Goal: Task Accomplishment & Management: Complete application form

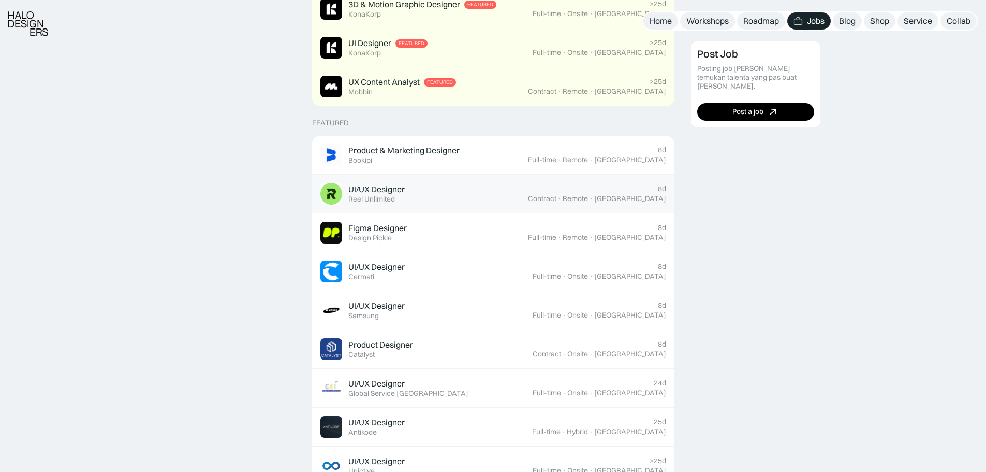
scroll to position [311, 0]
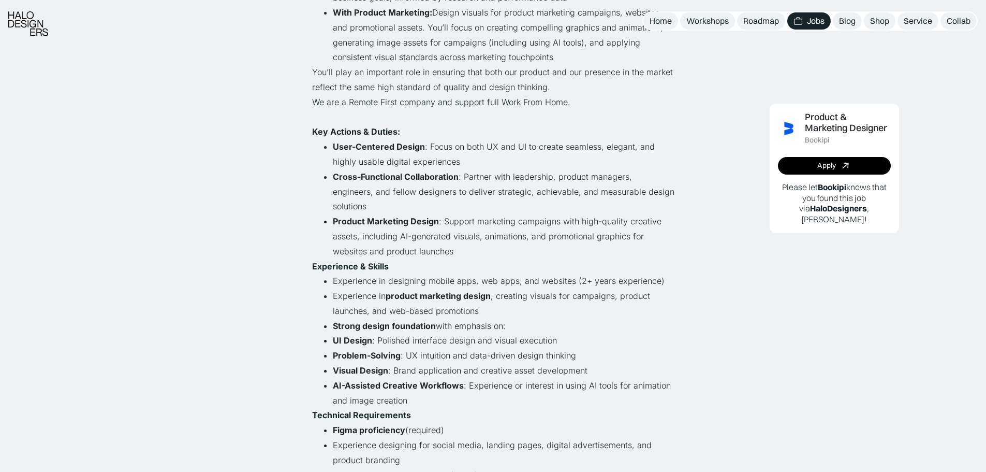
scroll to position [311, 0]
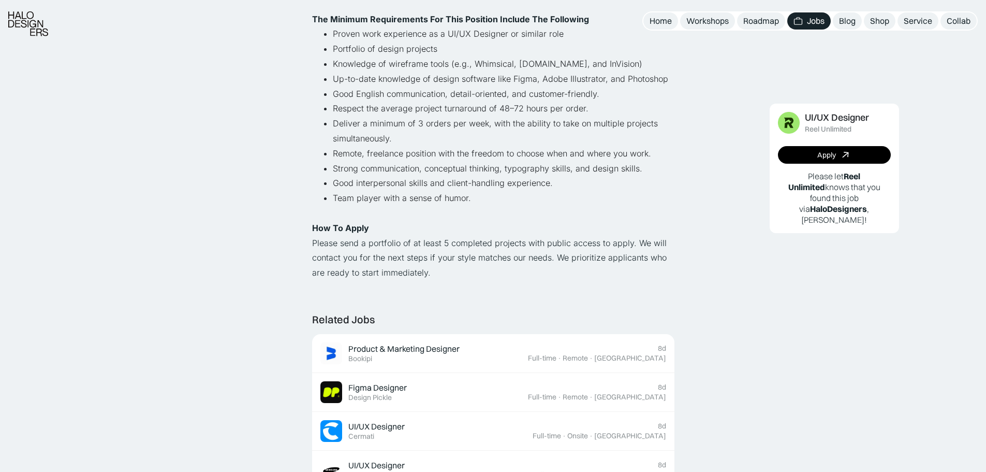
scroll to position [725, 0]
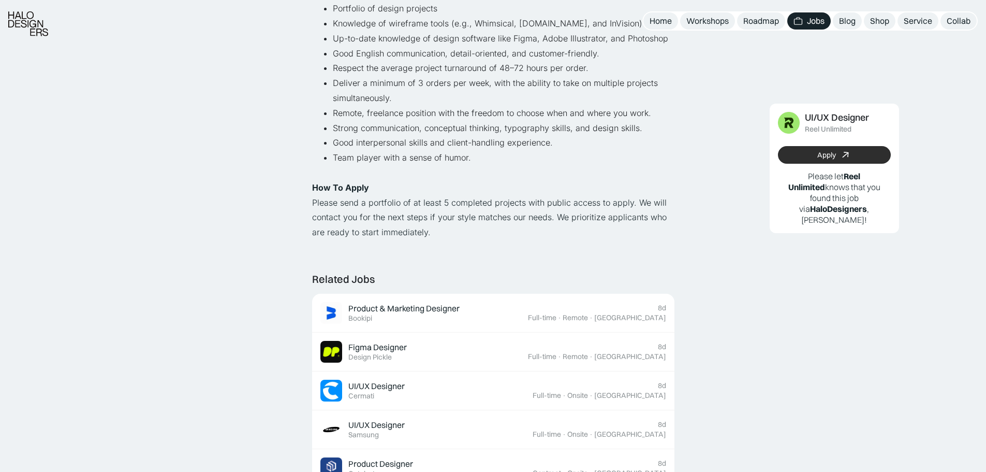
click at [829, 161] on link "Apply" at bounding box center [834, 155] width 113 height 18
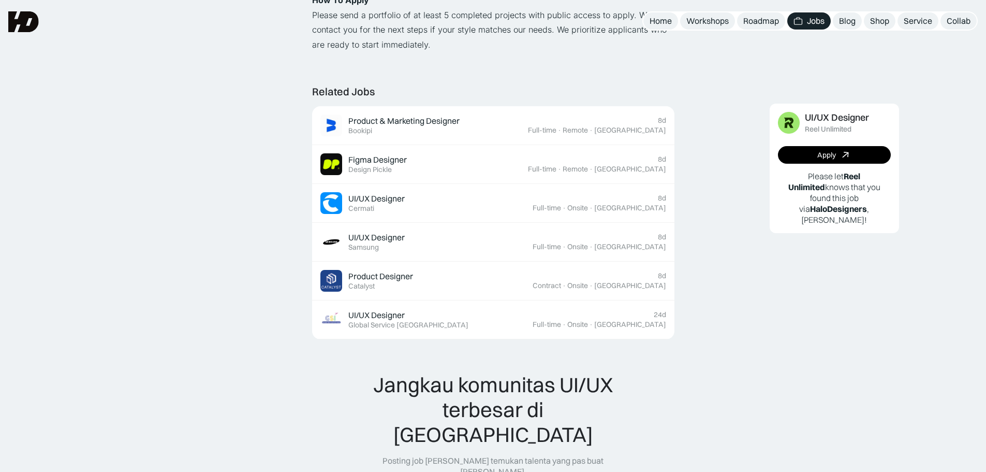
scroll to position [880, 0]
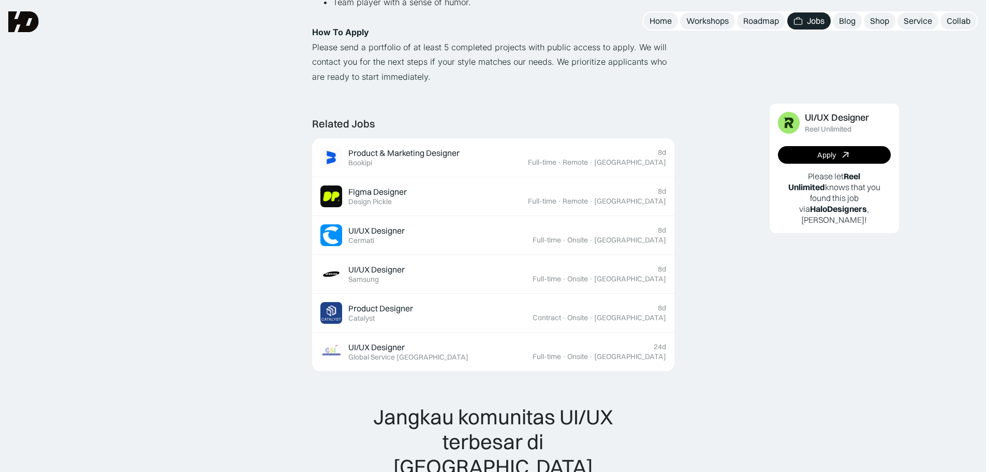
click at [809, 24] on div "Jobs" at bounding box center [816, 21] width 18 height 11
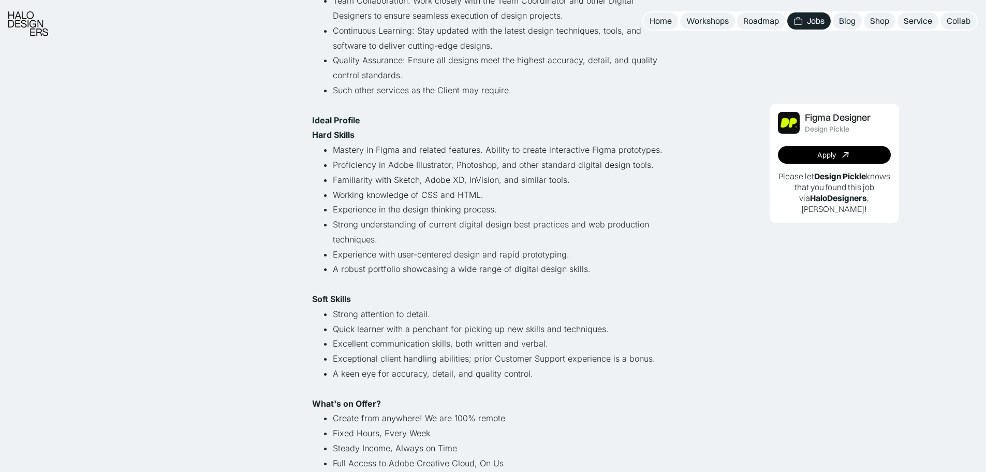
scroll to position [414, 0]
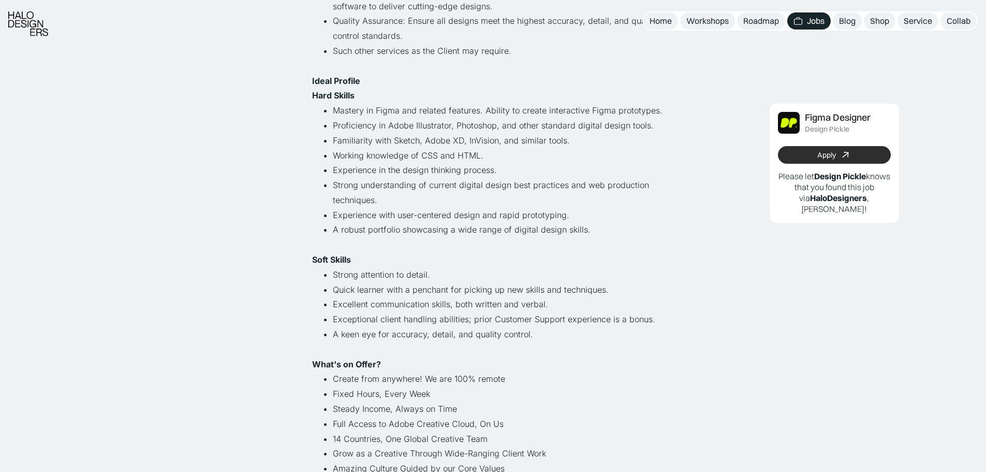
click at [808, 158] on link "Apply" at bounding box center [834, 155] width 113 height 18
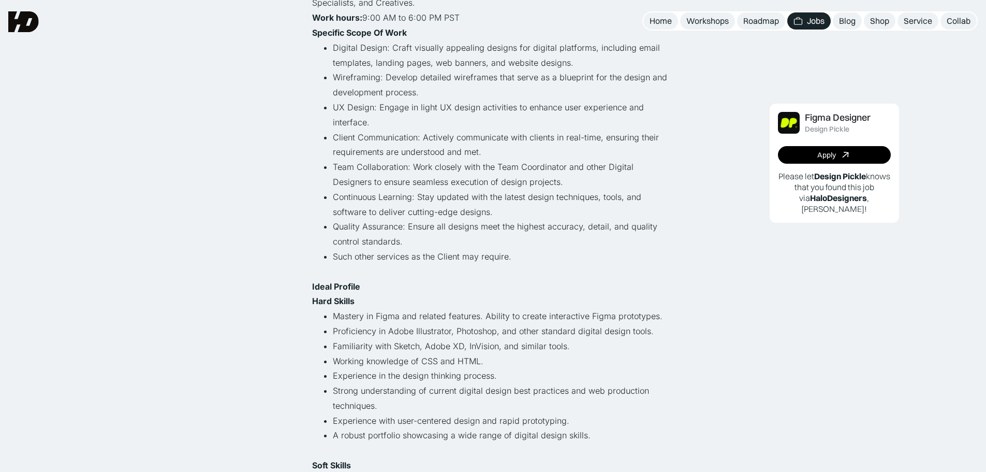
scroll to position [207, 0]
